Goal: Transaction & Acquisition: Obtain resource

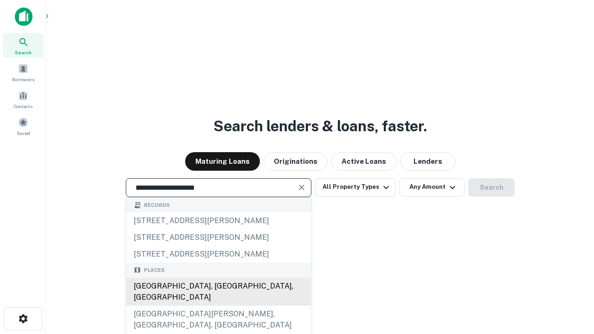
click at [218, 306] on div "Santa Monica, CA, USA" at bounding box center [218, 292] width 185 height 28
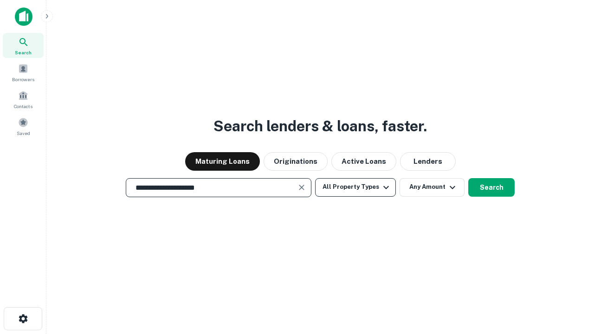
type input "**********"
click at [356, 187] on button "All Property Types" at bounding box center [355, 187] width 81 height 19
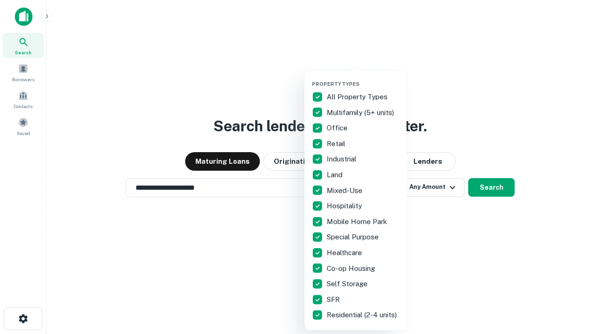
click at [363, 78] on button "button" at bounding box center [363, 78] width 102 height 0
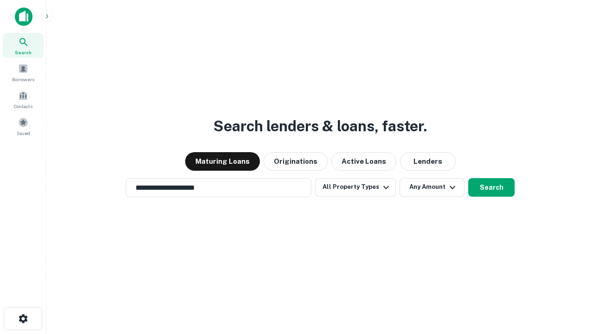
scroll to position [14, 0]
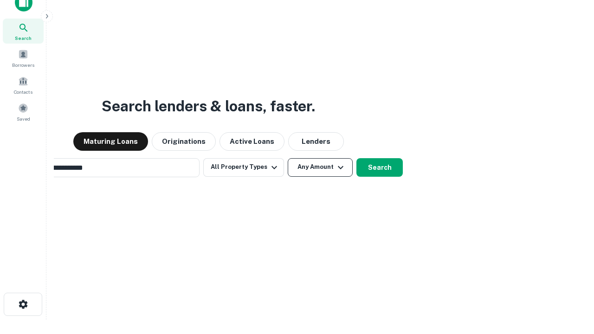
click at [288, 158] on button "Any Amount" at bounding box center [320, 167] width 65 height 19
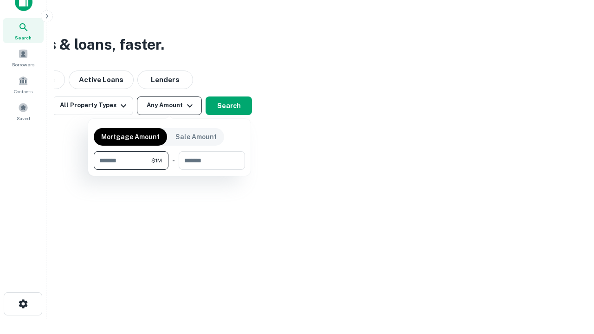
type input "*******"
click at [169, 170] on button "button" at bounding box center [169, 170] width 151 height 0
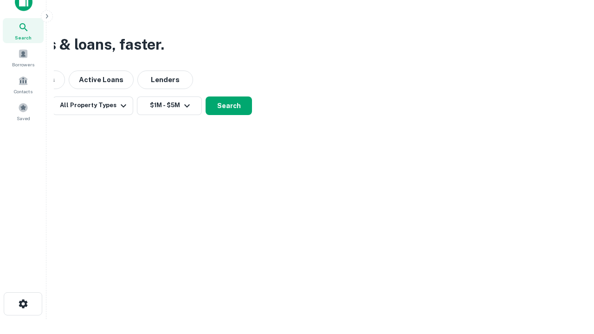
scroll to position [14, 0]
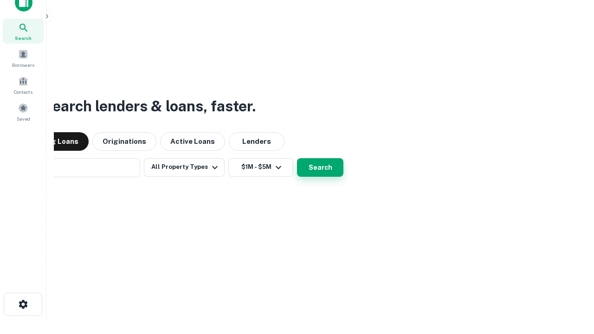
click at [297, 158] on button "Search" at bounding box center [320, 167] width 46 height 19
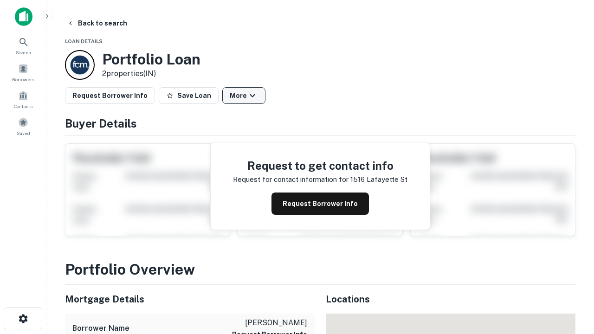
click at [244, 96] on button "More" at bounding box center [243, 95] width 43 height 17
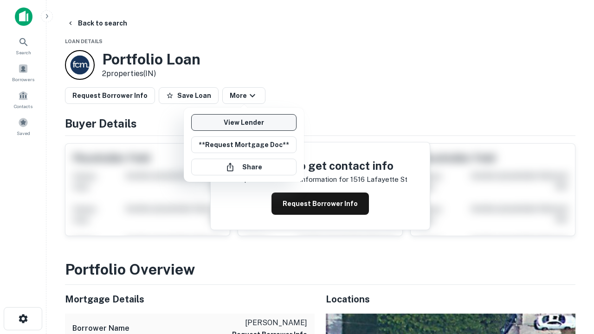
click at [244, 123] on link "View Lender" at bounding box center [243, 122] width 105 height 17
